Goal: Information Seeking & Learning: Learn about a topic

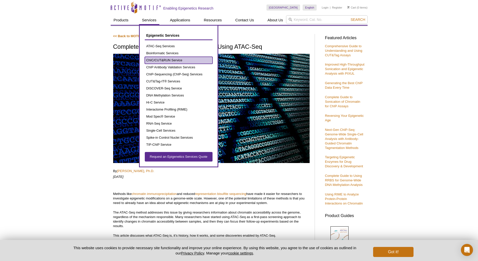
click at [153, 59] on link "ChIC/CUT&RUN Service" at bounding box center [179, 60] width 68 height 7
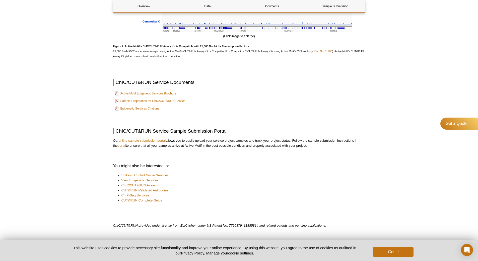
scroll to position [620, 0]
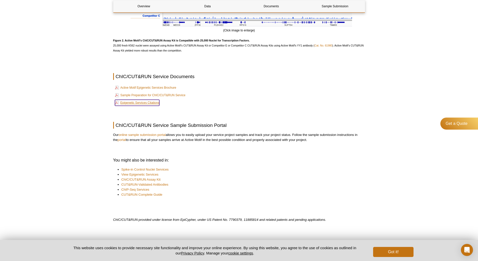
click at [152, 102] on link "Epigenetic Services Citations" at bounding box center [137, 103] width 44 height 6
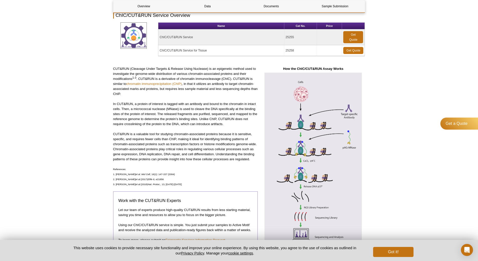
scroll to position [0, 0]
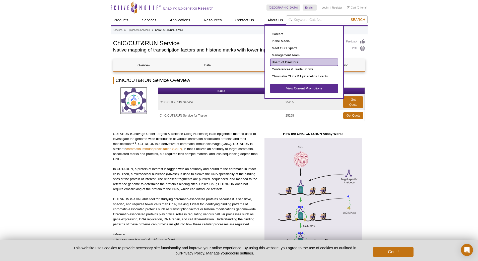
click at [276, 61] on link "Board of Directors" at bounding box center [304, 62] width 68 height 7
click at [283, 61] on link "Board of Directors" at bounding box center [304, 62] width 68 height 7
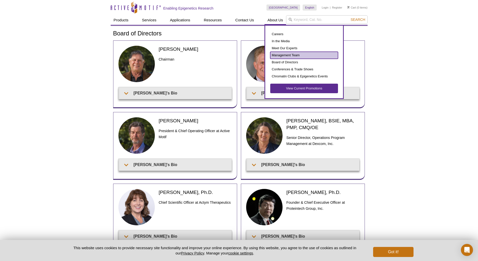
click at [272, 53] on link "Management Team" at bounding box center [304, 55] width 68 height 7
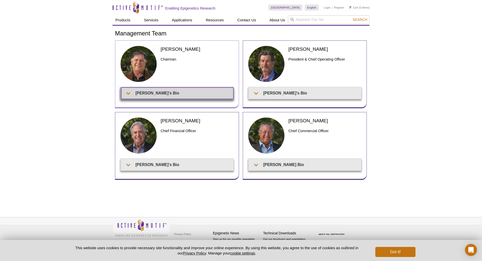
click at [187, 91] on summary "Joe's Bio" at bounding box center [177, 92] width 112 height 11
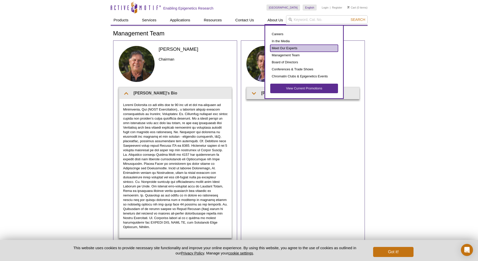
drag, startPoint x: 277, startPoint y: 46, endPoint x: 276, endPoint y: 49, distance: 2.9
click at [277, 46] on link "Meet Our Experts" at bounding box center [304, 48] width 68 height 7
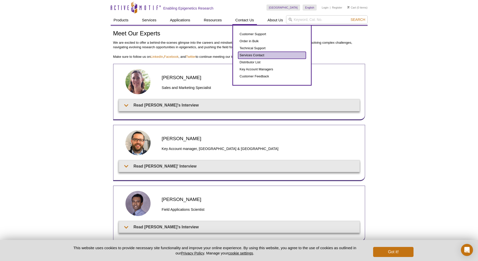
click at [244, 55] on link "Services Contact" at bounding box center [272, 55] width 68 height 7
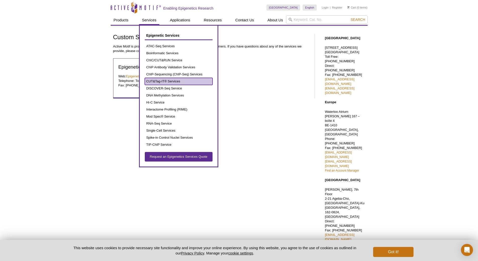
click at [157, 81] on link "CUT&Tag-IT® Services" at bounding box center [179, 81] width 68 height 7
click at [158, 81] on link "CUT&Tag-IT® Services" at bounding box center [179, 81] width 68 height 7
